Goal: Information Seeking & Learning: Compare options

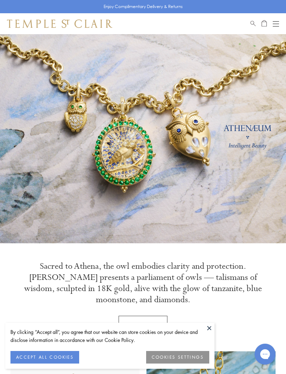
click at [206, 330] on button at bounding box center [209, 328] width 10 height 10
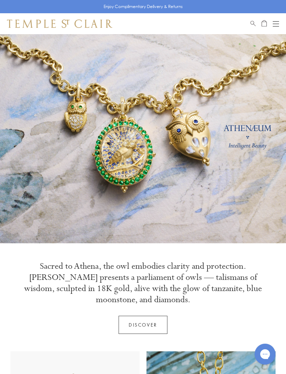
click at [274, 21] on div "Open navigation" at bounding box center [276, 21] width 6 height 0
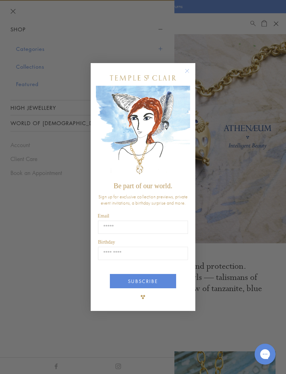
click at [190, 69] on circle "Close dialog" at bounding box center [187, 71] width 8 height 8
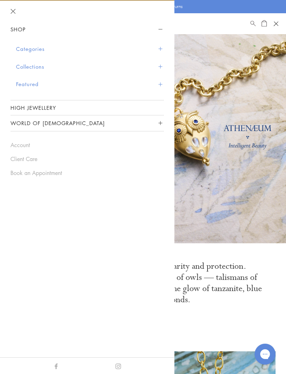
click at [160, 47] on span "Sidebar navigation" at bounding box center [160, 49] width 4 height 4
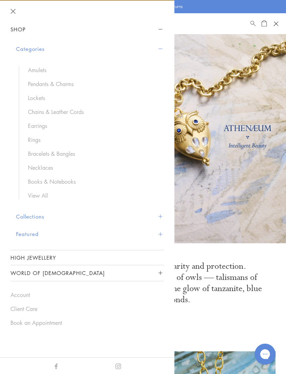
click at [44, 170] on link "Necklaces" at bounding box center [92, 168] width 129 height 8
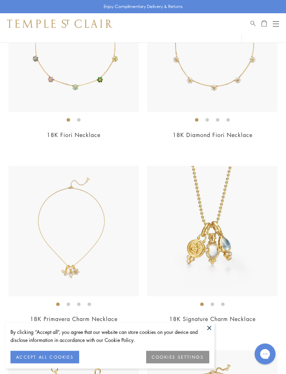
scroll to position [140, 0]
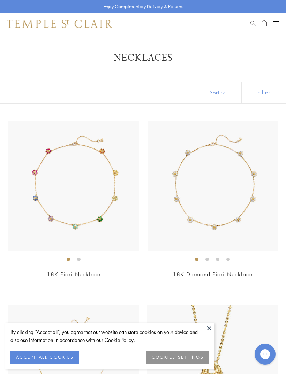
click at [235, 248] on img at bounding box center [213, 186] width 131 height 131
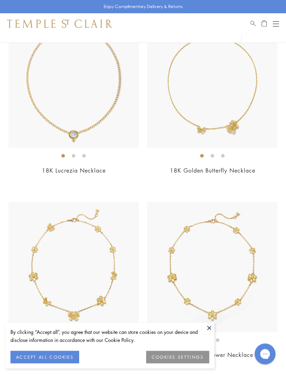
scroll to position [658, 0]
click at [95, 105] on img at bounding box center [73, 82] width 131 height 131
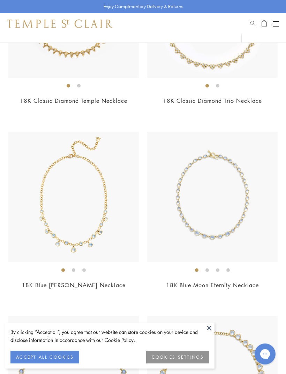
scroll to position [1282, 0]
click at [91, 203] on img at bounding box center [73, 197] width 131 height 131
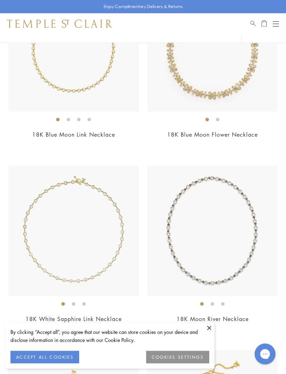
scroll to position [2909, 0]
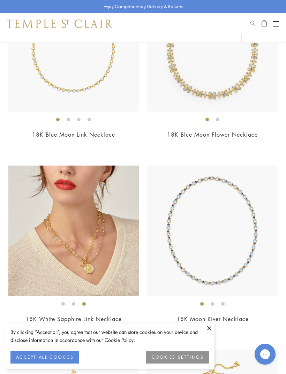
click at [102, 224] on img at bounding box center [73, 231] width 131 height 131
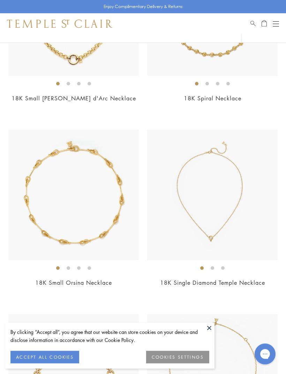
scroll to position [3499, 0]
click at [234, 200] on img at bounding box center [212, 194] width 131 height 131
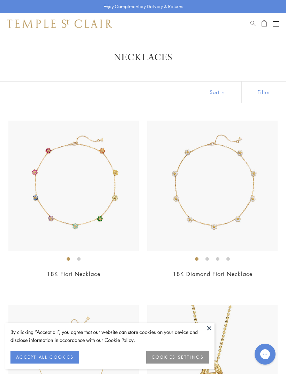
scroll to position [0, 0]
click at [276, 24] on button "Open navigation" at bounding box center [276, 24] width 6 height 8
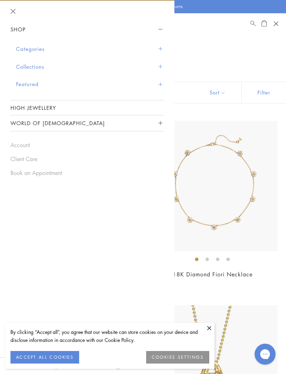
click at [159, 47] on span "Sidebar navigation" at bounding box center [160, 49] width 4 height 4
click at [160, 47] on span "Sidebar navigation" at bounding box center [160, 49] width 4 height 4
click at [36, 46] on button "Categories" at bounding box center [90, 49] width 148 height 18
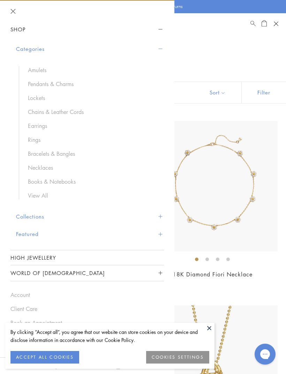
click at [40, 123] on link "Earrings" at bounding box center [92, 126] width 129 height 8
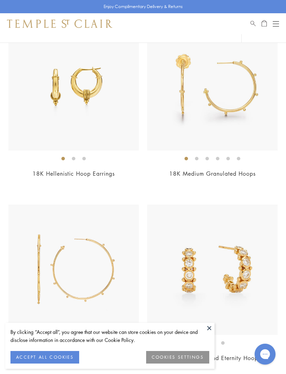
scroll to position [3070, 0]
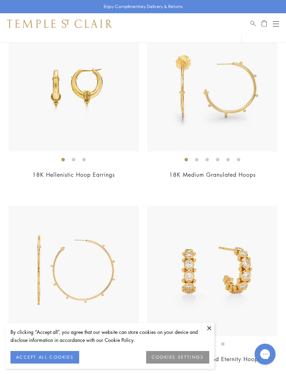
click at [120, 115] on img at bounding box center [74, 86] width 131 height 131
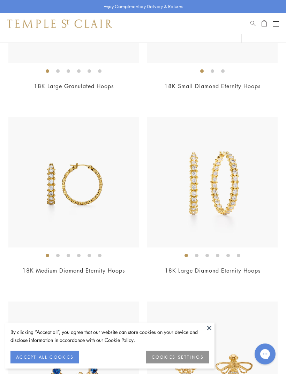
scroll to position [3344, 0]
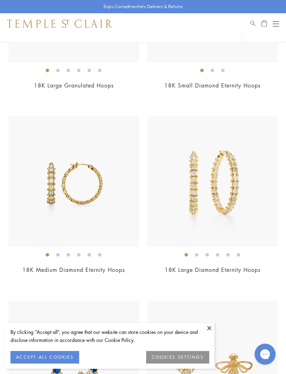
click at [103, 210] on img at bounding box center [73, 182] width 131 height 131
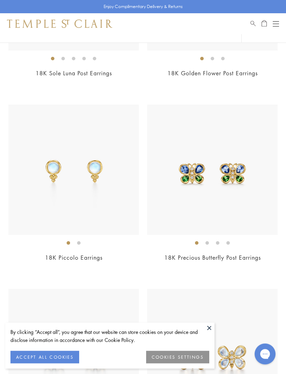
scroll to position [3909, 0]
click at [101, 183] on img at bounding box center [73, 170] width 131 height 131
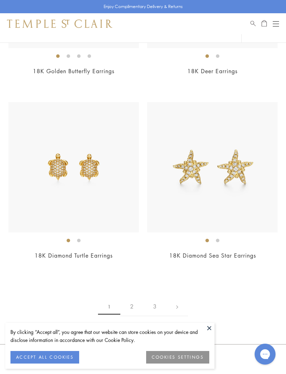
scroll to position [4651, 0]
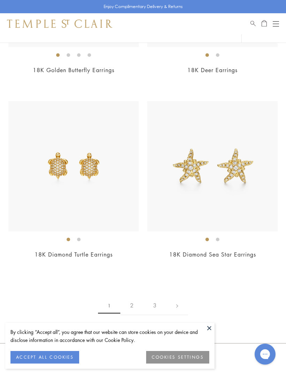
click at [132, 296] on link "2" at bounding box center [131, 305] width 23 height 19
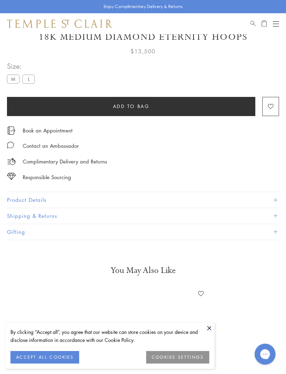
scroll to position [34, 0]
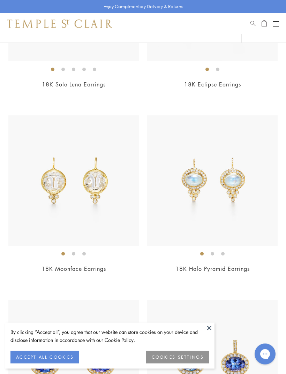
scroll to position [1114, 0]
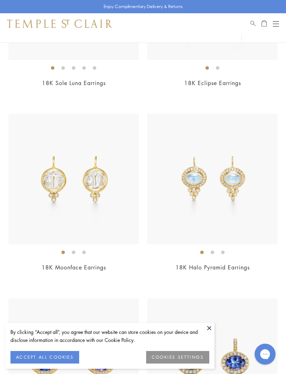
click at [230, 204] on img at bounding box center [212, 179] width 131 height 131
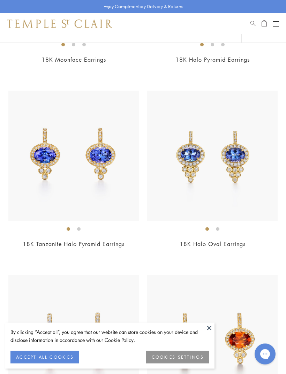
scroll to position [1324, 0]
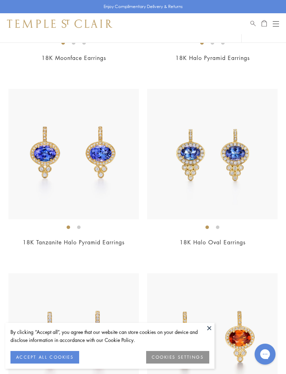
click at [95, 177] on img at bounding box center [73, 154] width 131 height 131
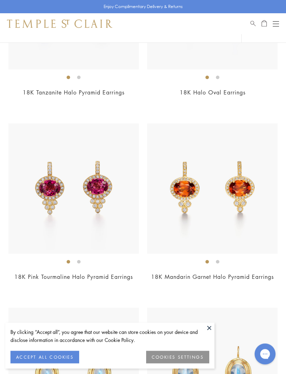
scroll to position [1474, 0]
click at [103, 198] on img at bounding box center [73, 189] width 131 height 131
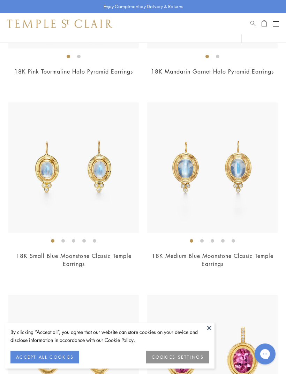
scroll to position [1680, 0]
click at [83, 171] on img at bounding box center [73, 168] width 131 height 131
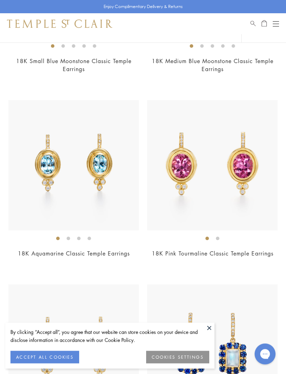
scroll to position [1875, 0]
click at [118, 183] on img at bounding box center [73, 165] width 131 height 131
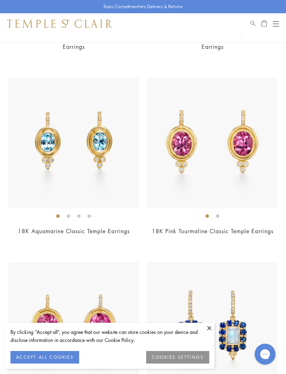
click at [198, 139] on img at bounding box center [212, 143] width 131 height 131
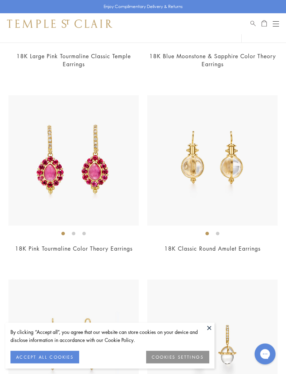
scroll to position [2257, 0]
click at [95, 178] on img at bounding box center [73, 160] width 131 height 131
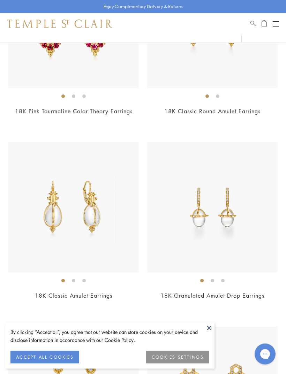
scroll to position [2395, 0]
click at [111, 230] on img at bounding box center [73, 207] width 131 height 131
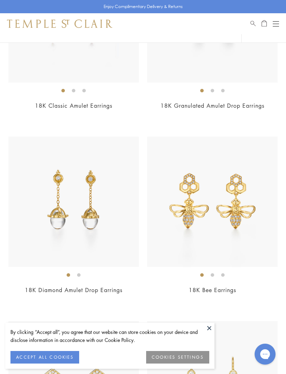
scroll to position [2586, 0]
click at [110, 221] on img at bounding box center [73, 201] width 131 height 131
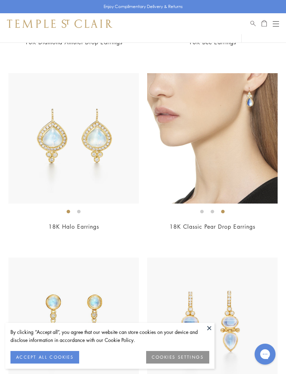
scroll to position [2832, 0]
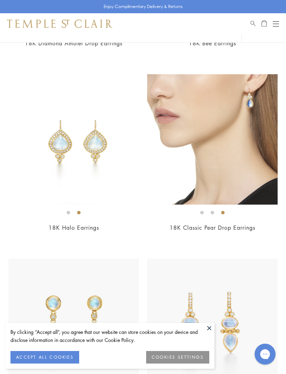
click at [238, 153] on img at bounding box center [212, 139] width 131 height 131
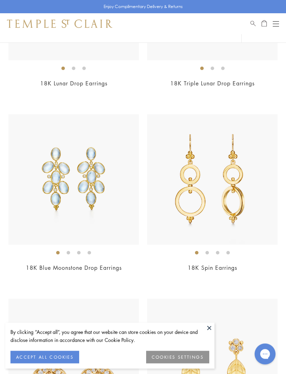
scroll to position [3347, 0]
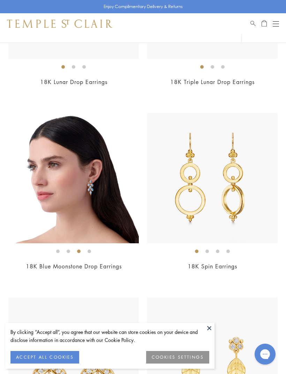
click at [97, 199] on img at bounding box center [73, 178] width 131 height 131
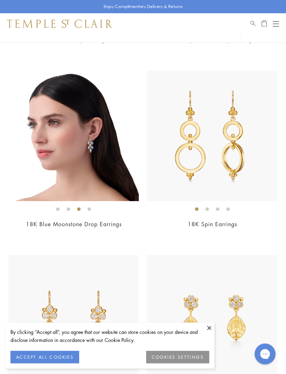
scroll to position [3390, 0]
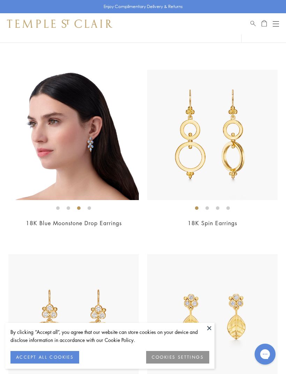
click at [199, 151] on img at bounding box center [212, 135] width 131 height 131
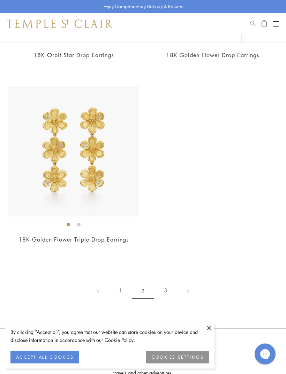
scroll to position [4481, 0]
click at [165, 283] on link "3" at bounding box center [165, 290] width 23 height 19
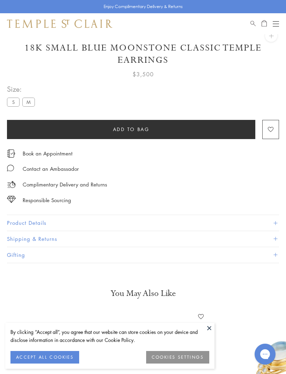
scroll to position [34, 0]
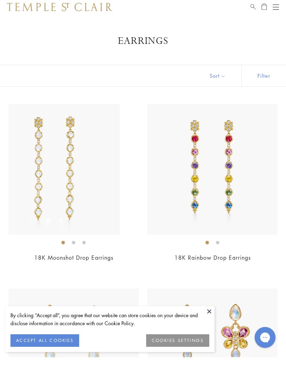
scroll to position [17, 0]
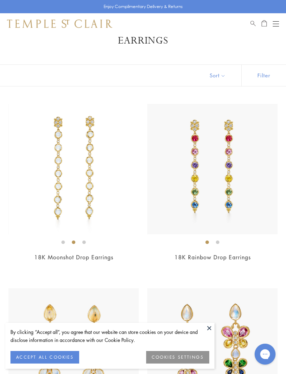
click at [97, 198] on img at bounding box center [74, 169] width 131 height 131
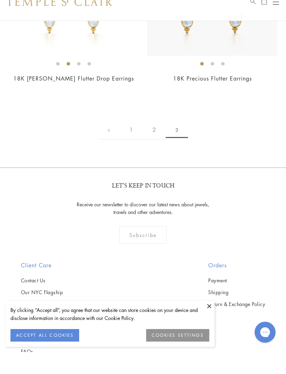
scroll to position [381, 0]
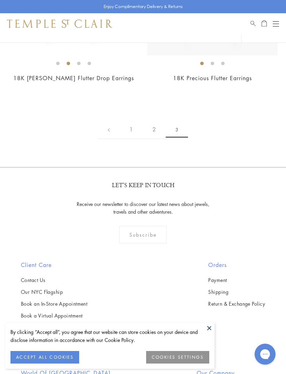
click at [273, 30] on div "Shop Shop Categories Amulets Pendants & Charms Lockets Chains & Leather Cords E…" at bounding box center [143, 23] width 286 height 21
click at [277, 20] on button "Open navigation" at bounding box center [276, 24] width 6 height 8
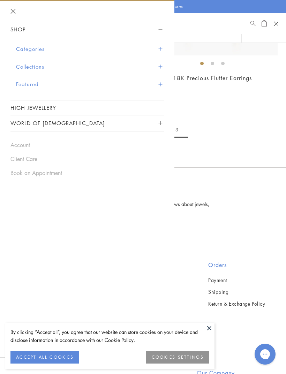
click at [37, 50] on button "Categories" at bounding box center [90, 49] width 148 height 18
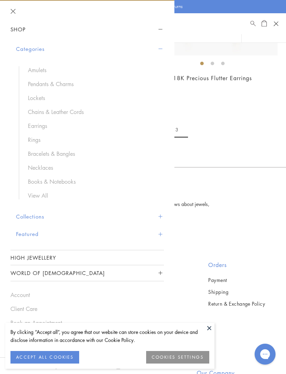
click at [38, 136] on link "Rings" at bounding box center [92, 140] width 129 height 8
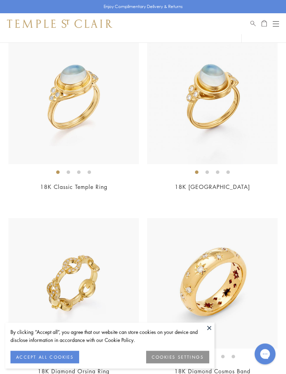
scroll to position [457, 0]
click at [95, 141] on img at bounding box center [73, 99] width 131 height 131
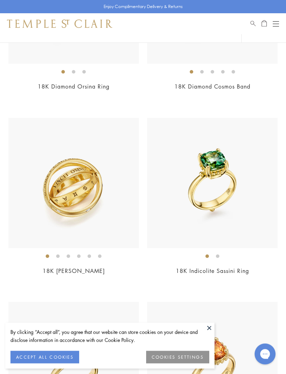
scroll to position [743, 0]
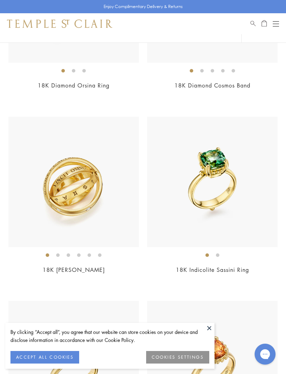
click at [105, 210] on img at bounding box center [73, 182] width 131 height 131
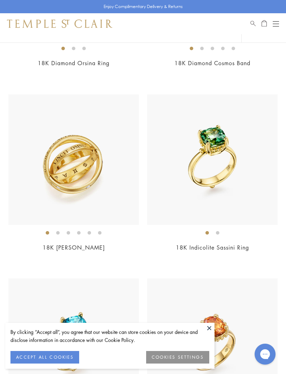
scroll to position [742, 0]
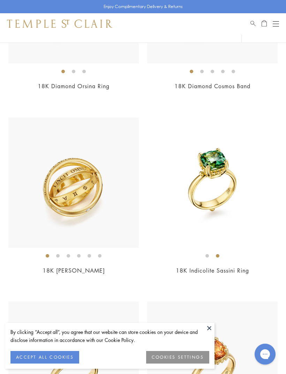
click at [215, 169] on img at bounding box center [212, 183] width 131 height 131
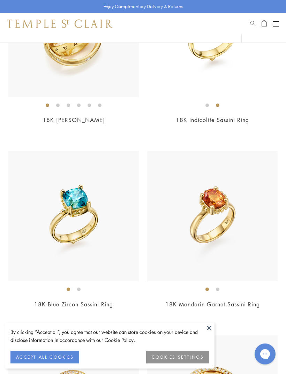
scroll to position [893, 0]
click at [106, 240] on img at bounding box center [73, 216] width 131 height 131
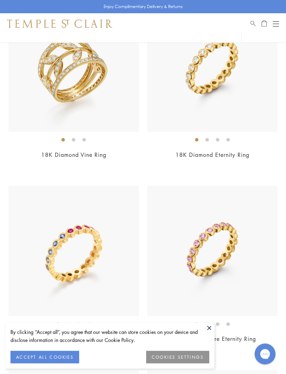
scroll to position [3073, 0]
click at [213, 87] on img at bounding box center [212, 66] width 131 height 131
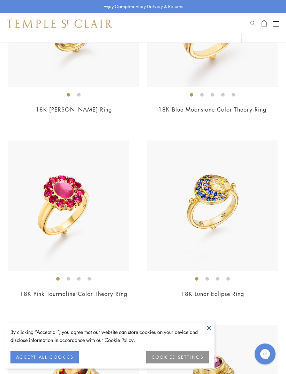
scroll to position [3857, 0]
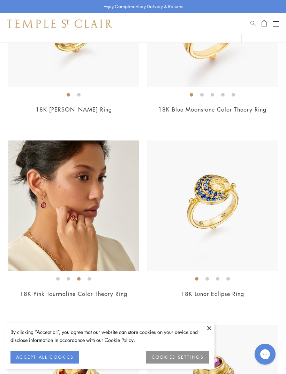
click at [105, 195] on img at bounding box center [73, 206] width 131 height 131
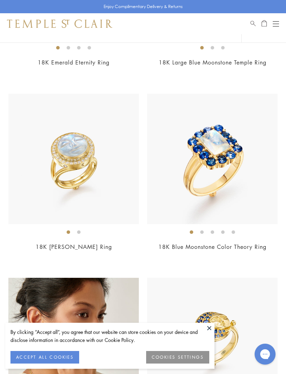
scroll to position [3719, 0]
click at [185, 139] on img at bounding box center [212, 159] width 131 height 131
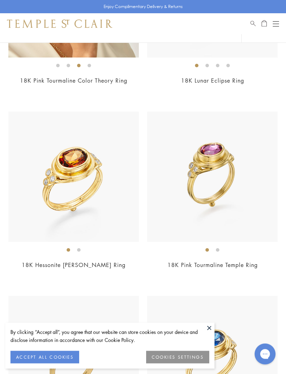
scroll to position [4074, 0]
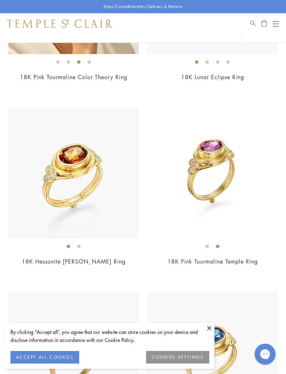
click at [221, 152] on img at bounding box center [212, 173] width 131 height 131
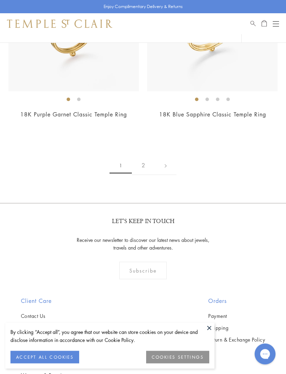
scroll to position [4406, 0]
click at [142, 156] on link "2" at bounding box center [143, 165] width 23 height 19
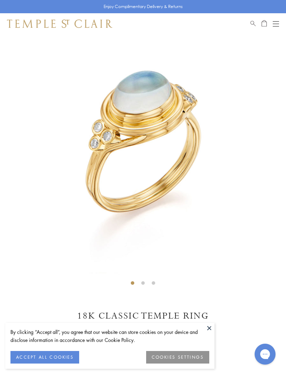
scroll to position [34, 0]
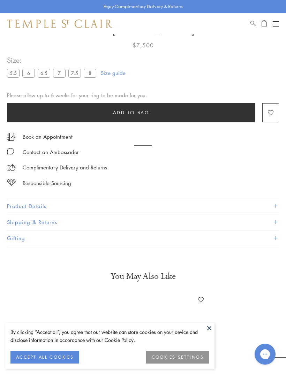
scroll to position [34, 0]
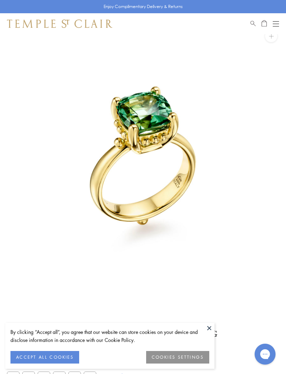
scroll to position [34, 0]
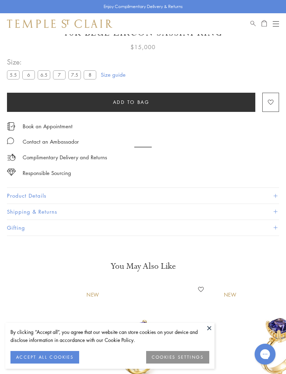
scroll to position [34, 0]
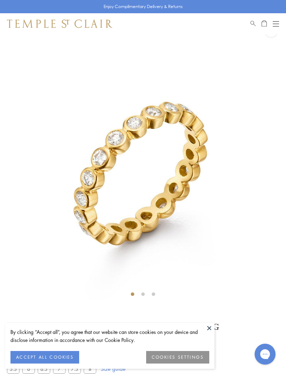
scroll to position [34, 0]
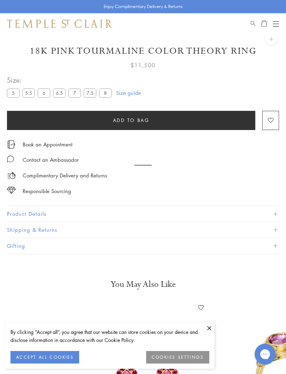
scroll to position [34, 0]
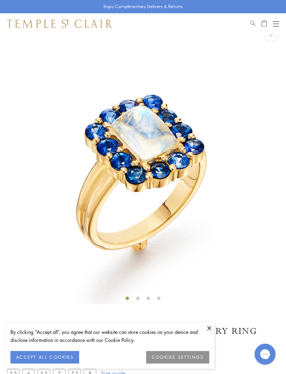
scroll to position [34, 0]
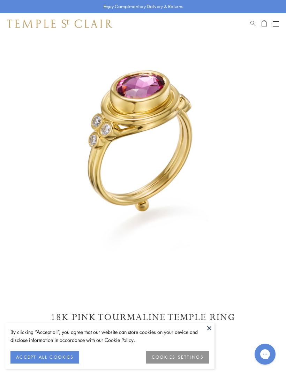
scroll to position [34, 0]
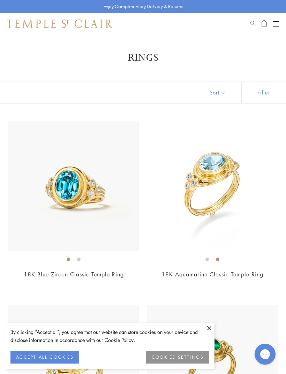
click at [272, 28] on div "Book an Appointment" at bounding box center [265, 24] width 29 height 8
click at [281, 18] on div "Shop Shop Categories Amulets Pendants & Charms Lockets Chains & Leather Cords E…" at bounding box center [143, 23] width 286 height 21
click at [273, 25] on button "Open navigation" at bounding box center [276, 24] width 6 height 8
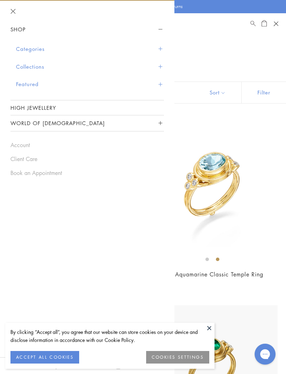
click at [57, 45] on button "Categories" at bounding box center [90, 49] width 148 height 18
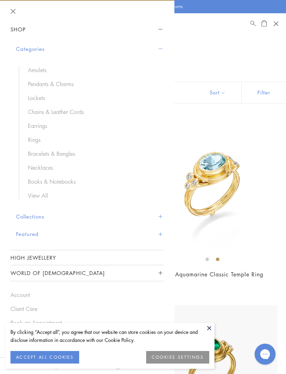
click at [55, 151] on link "Bracelets & Bangles" at bounding box center [92, 154] width 129 height 8
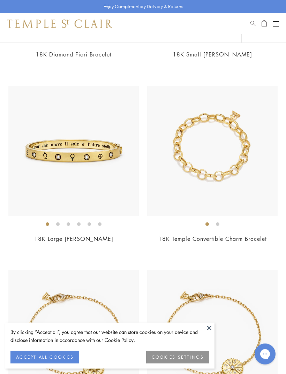
scroll to position [405, 0]
click at [246, 169] on img at bounding box center [212, 151] width 131 height 131
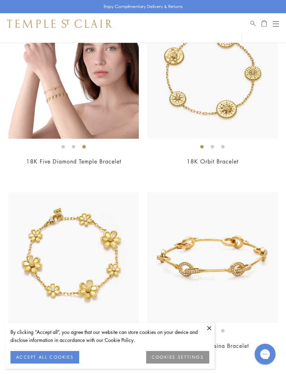
scroll to position [851, 0]
click at [110, 118] on img at bounding box center [73, 74] width 131 height 131
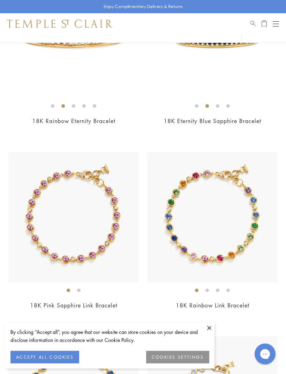
scroll to position [2000, 0]
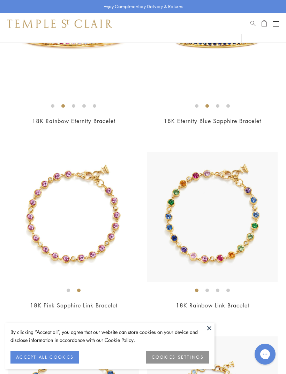
click at [96, 222] on img at bounding box center [73, 217] width 131 height 131
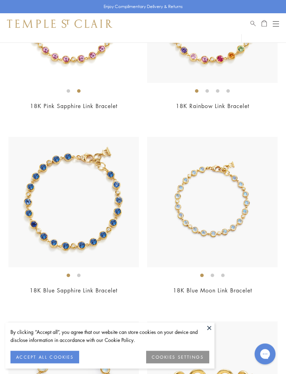
scroll to position [2200, 0]
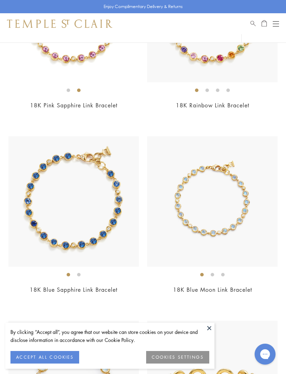
click at [246, 216] on img at bounding box center [212, 201] width 131 height 131
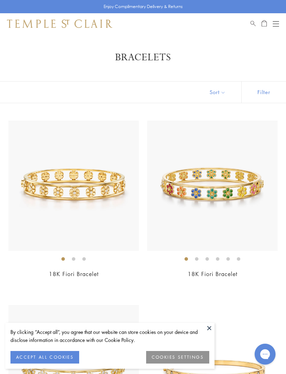
scroll to position [0, 0]
click at [276, 26] on div "Open navigation" at bounding box center [276, 26] width 6 height 0
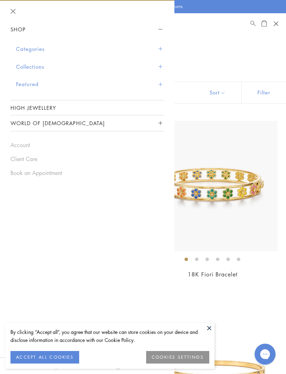
click at [101, 48] on button "Categories" at bounding box center [90, 49] width 148 height 18
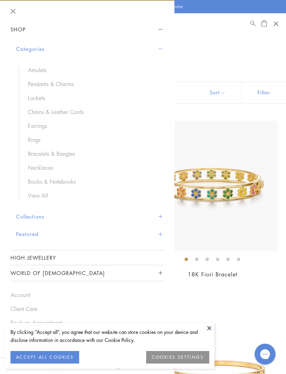
click at [75, 110] on link "Chains & Leather Cords" at bounding box center [92, 112] width 129 height 8
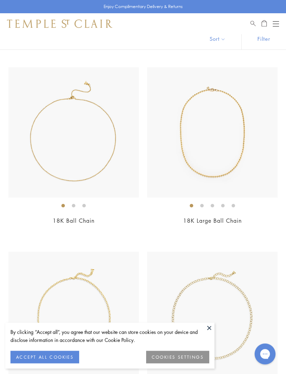
scroll to position [54, 0]
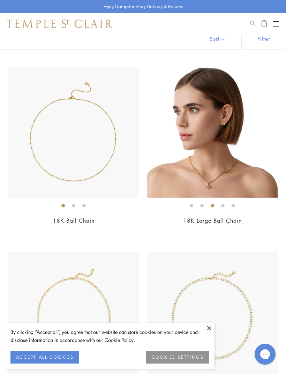
click at [220, 169] on img at bounding box center [212, 132] width 131 height 131
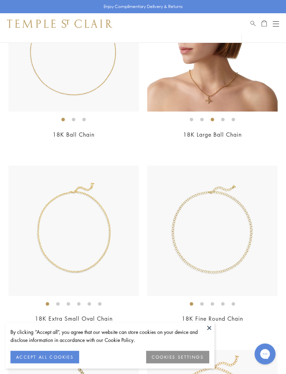
scroll to position [140, 0]
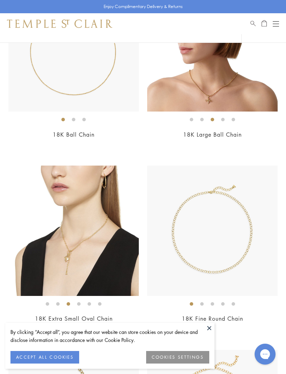
click at [88, 232] on img at bounding box center [73, 231] width 131 height 131
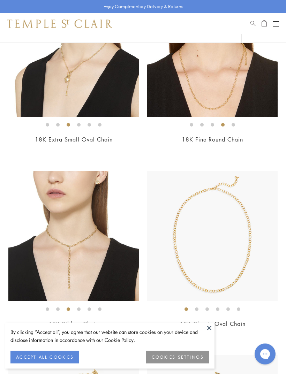
scroll to position [318, 0]
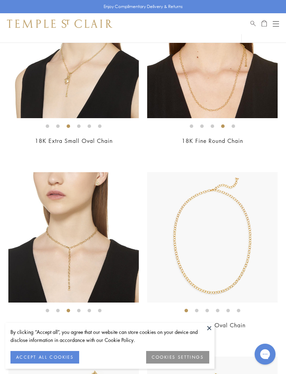
click at [237, 101] on img at bounding box center [212, 53] width 131 height 131
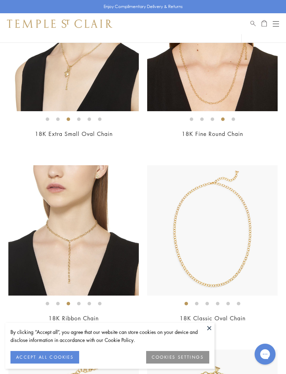
scroll to position [354, 0]
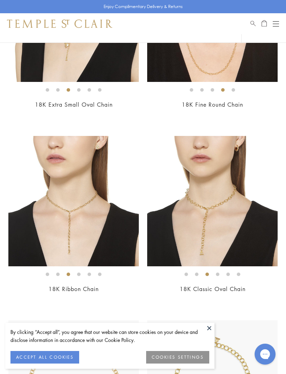
click at [224, 202] on img at bounding box center [212, 201] width 131 height 131
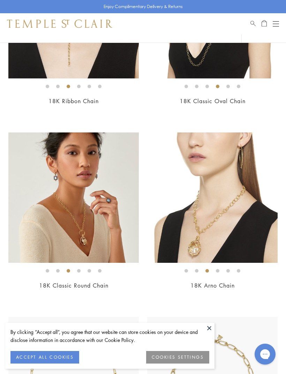
scroll to position [542, 0]
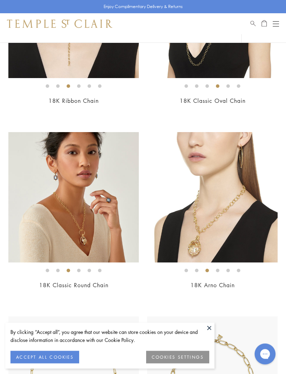
click at [90, 228] on img at bounding box center [73, 198] width 131 height 131
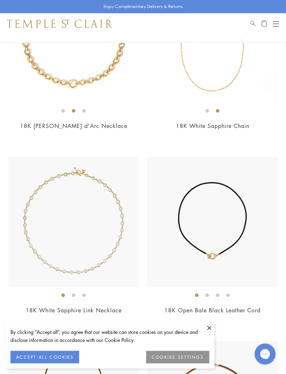
scroll to position [1256, 0]
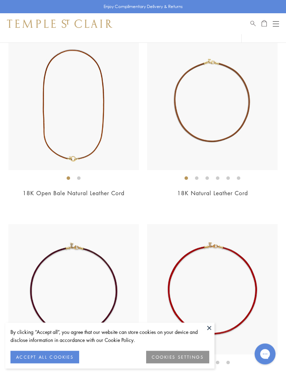
click at [276, 24] on button "Open navigation" at bounding box center [276, 24] width 6 height 8
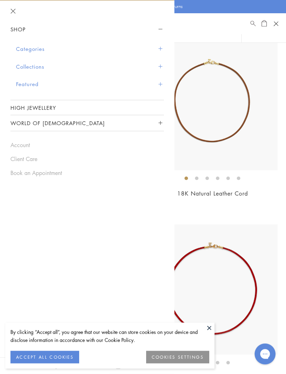
scroll to position [1558, 0]
click at [88, 46] on button "Categories" at bounding box center [90, 49] width 148 height 18
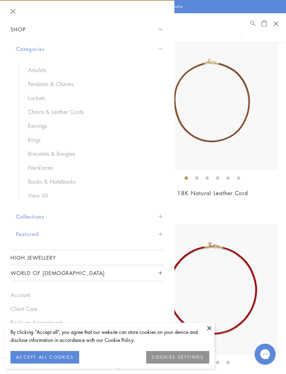
click at [38, 98] on link "Lockets" at bounding box center [92, 98] width 129 height 8
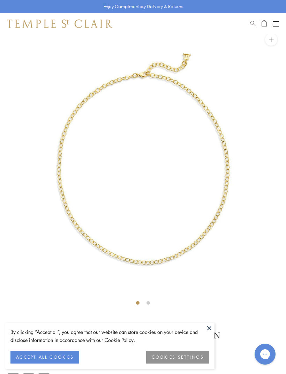
scroll to position [34, 0]
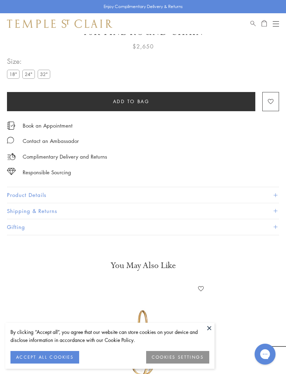
scroll to position [34, 0]
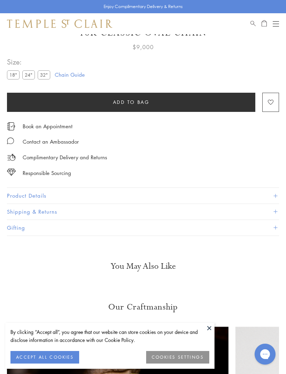
scroll to position [34, 0]
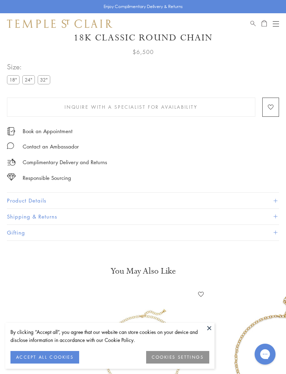
scroll to position [34, 0]
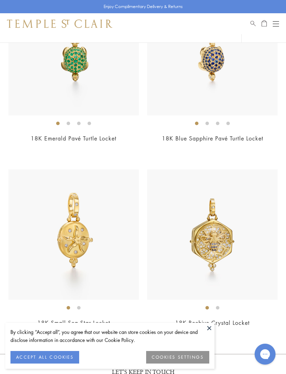
scroll to position [1612, 0]
